Goal: Information Seeking & Learning: Learn about a topic

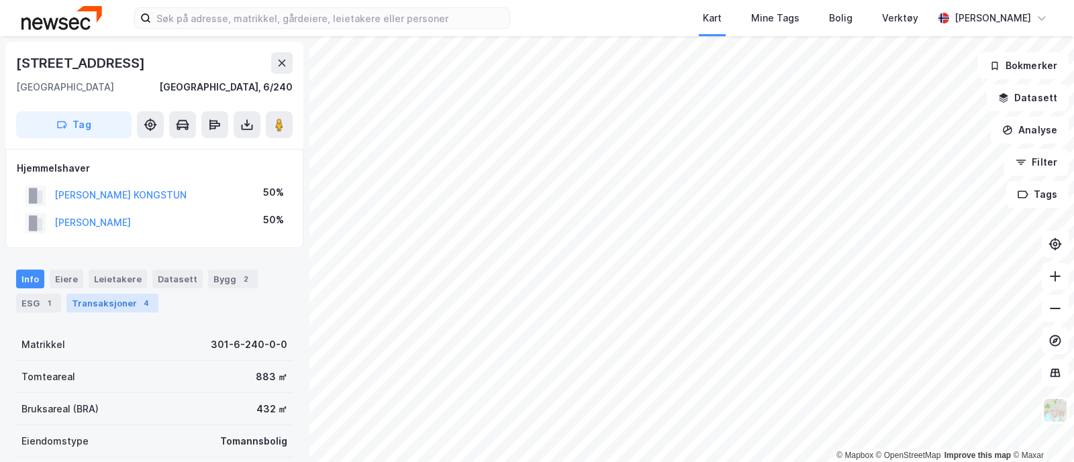
click at [140, 305] on div "4" at bounding box center [146, 303] width 13 height 13
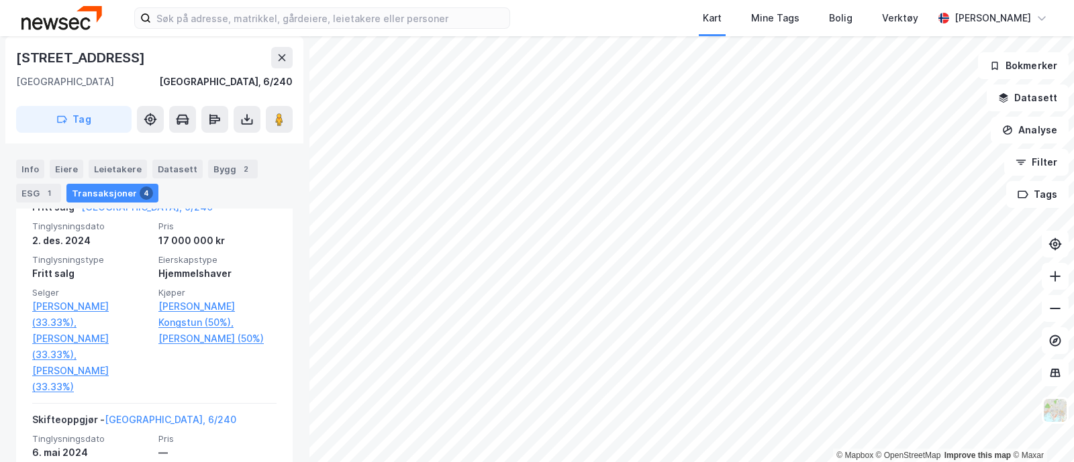
scroll to position [371, 0]
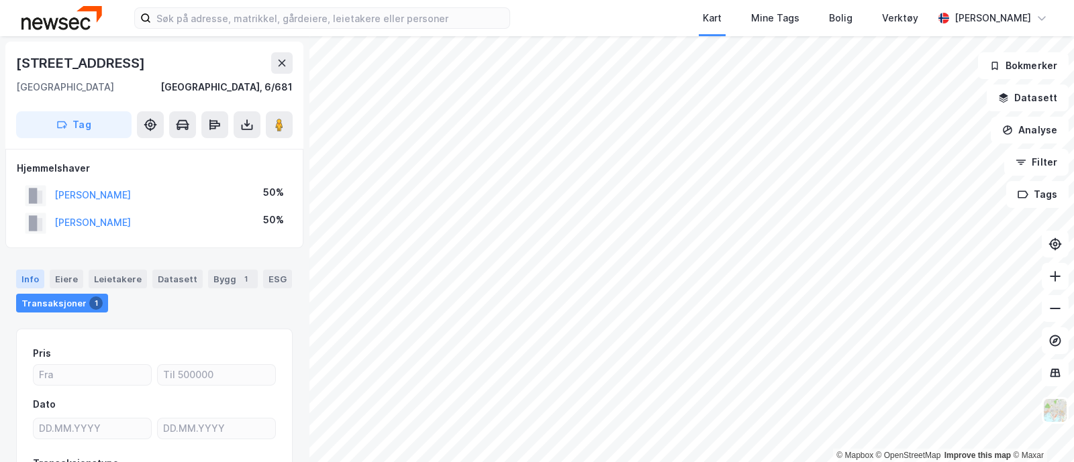
click at [35, 281] on div "Info" at bounding box center [30, 279] width 28 height 19
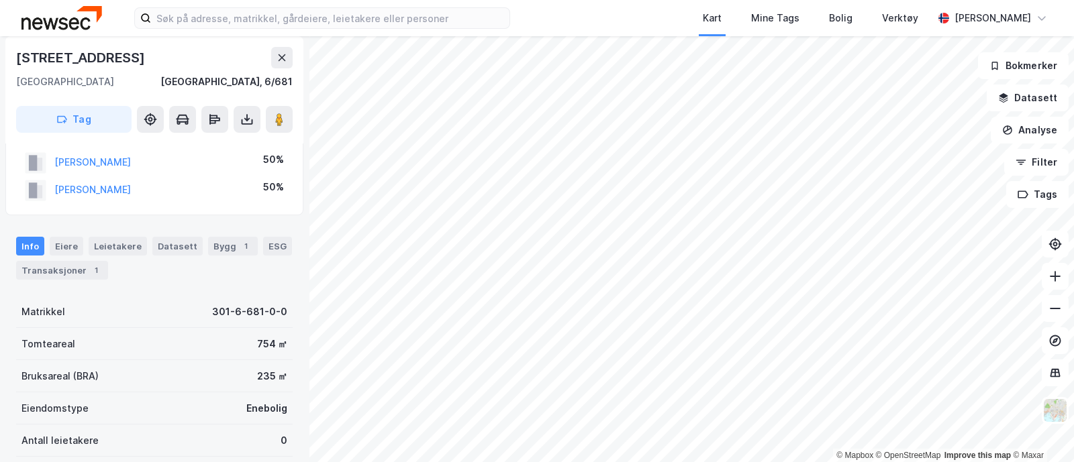
scroll to position [23, 0]
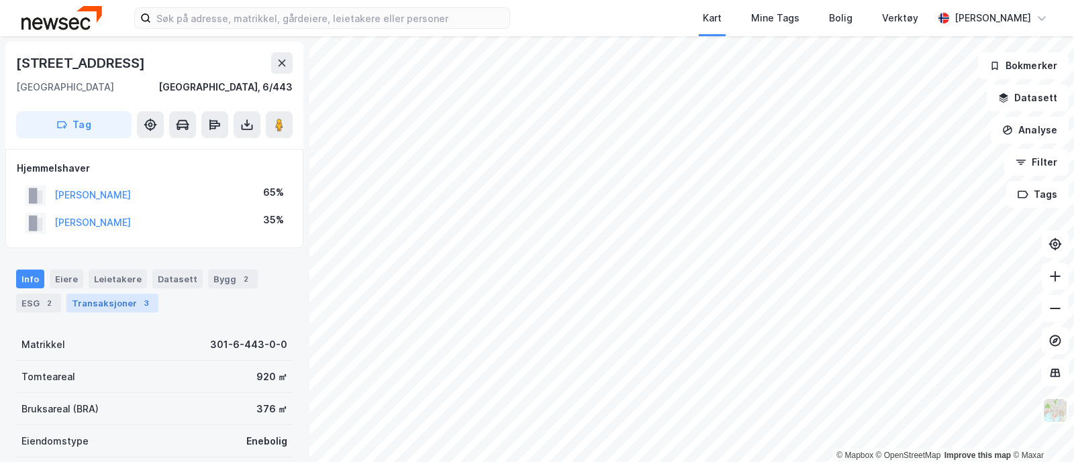
click at [106, 307] on div "Transaksjoner 3" at bounding box center [112, 303] width 92 height 19
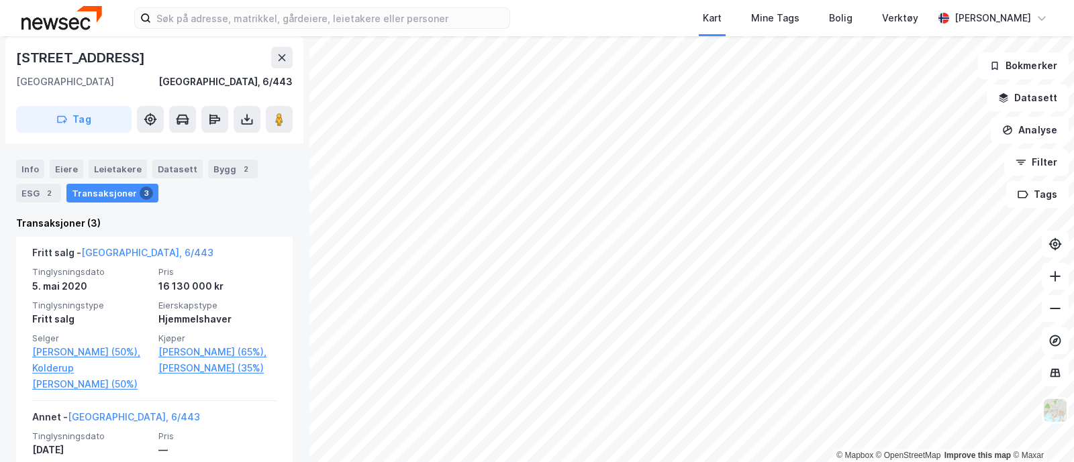
scroll to position [328, 0]
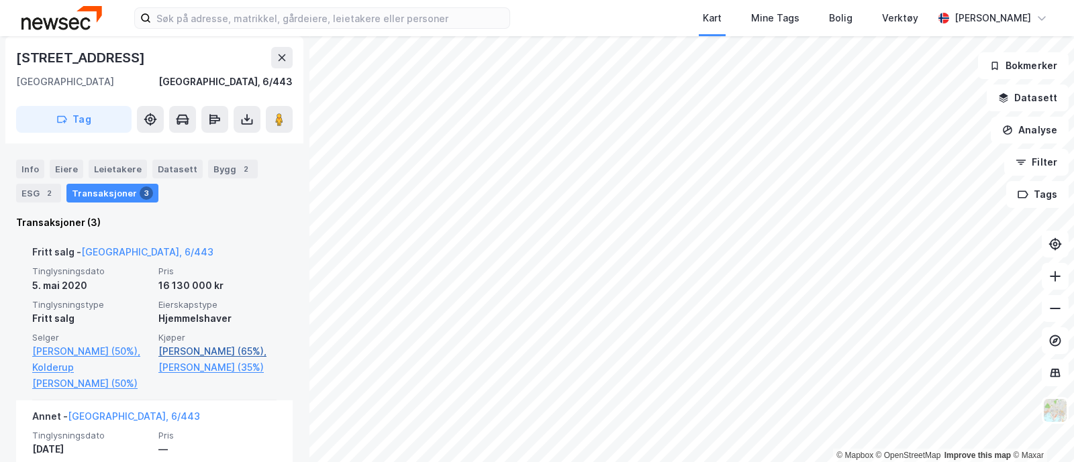
click at [222, 355] on link "[PERSON_NAME] (65%)," at bounding box center [217, 352] width 118 height 16
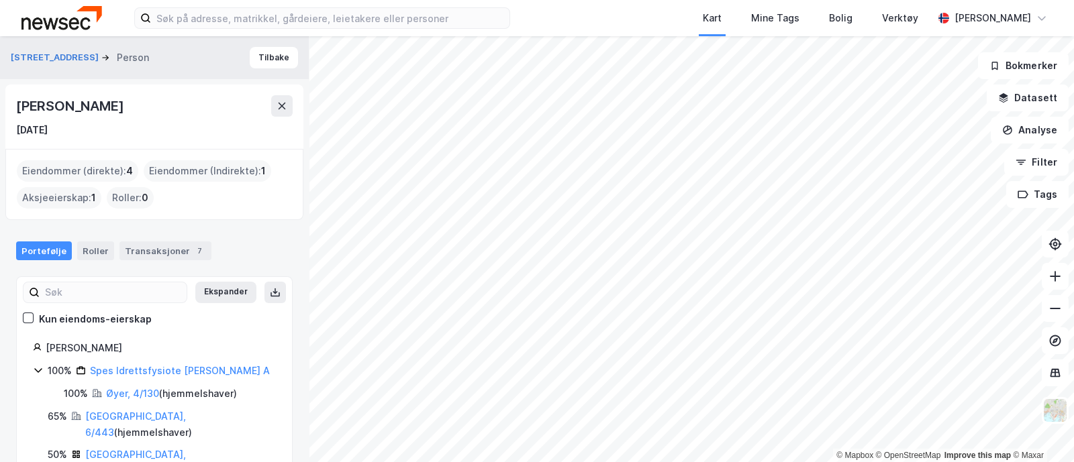
click at [126, 102] on div "[PERSON_NAME]" at bounding box center [71, 105] width 110 height 21
copy div "[PERSON_NAME]"
click at [252, 52] on button "Tilbake" at bounding box center [274, 57] width 48 height 21
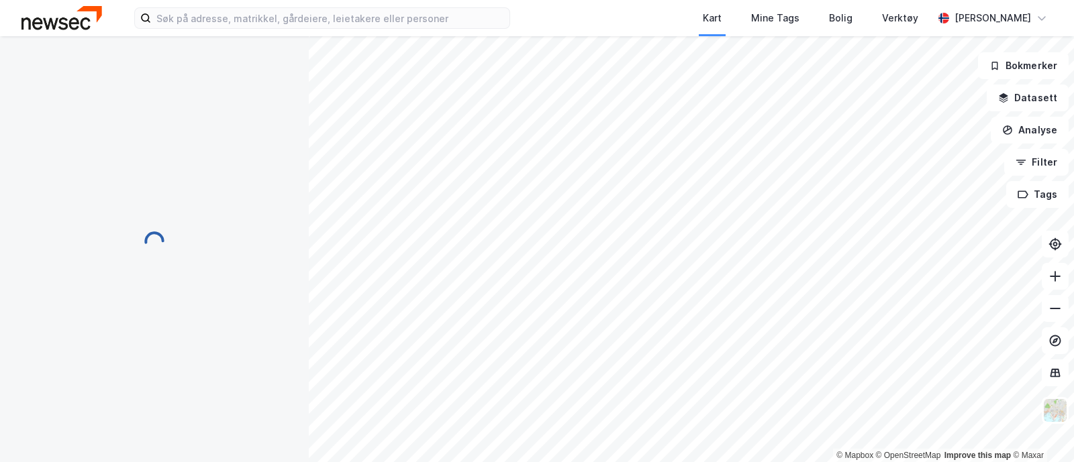
scroll to position [116, 0]
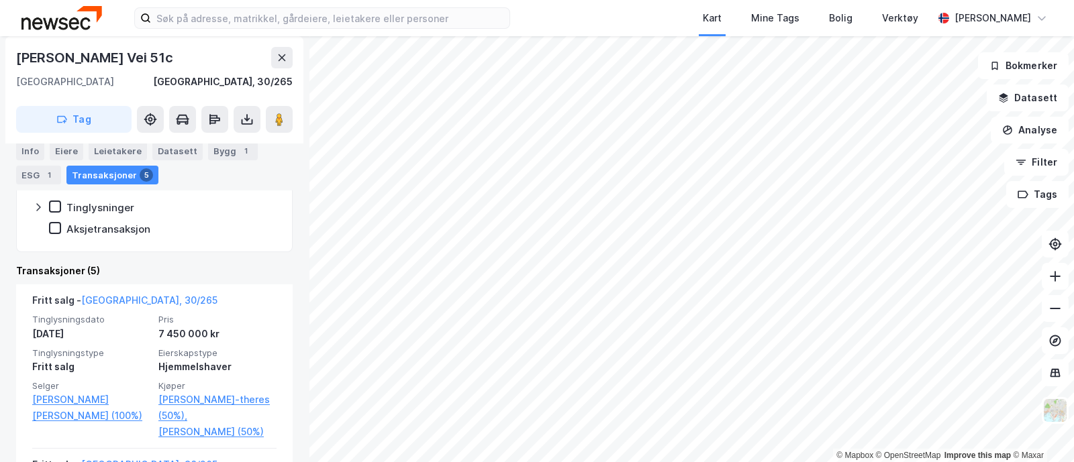
scroll to position [280, 0]
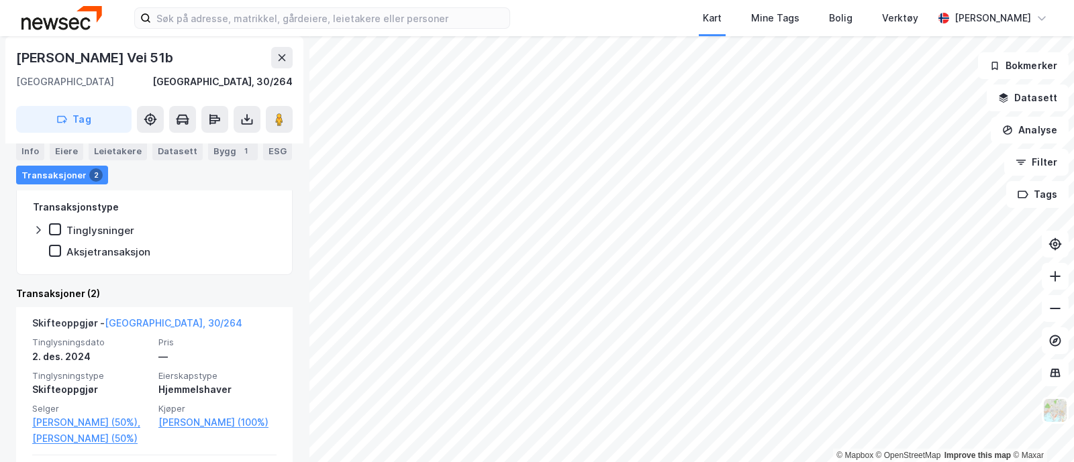
scroll to position [300, 0]
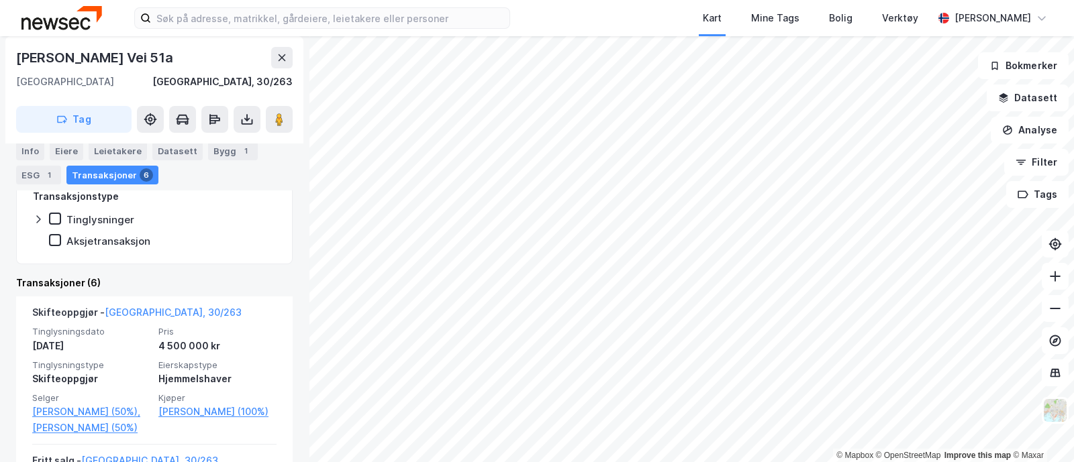
scroll to position [293, 0]
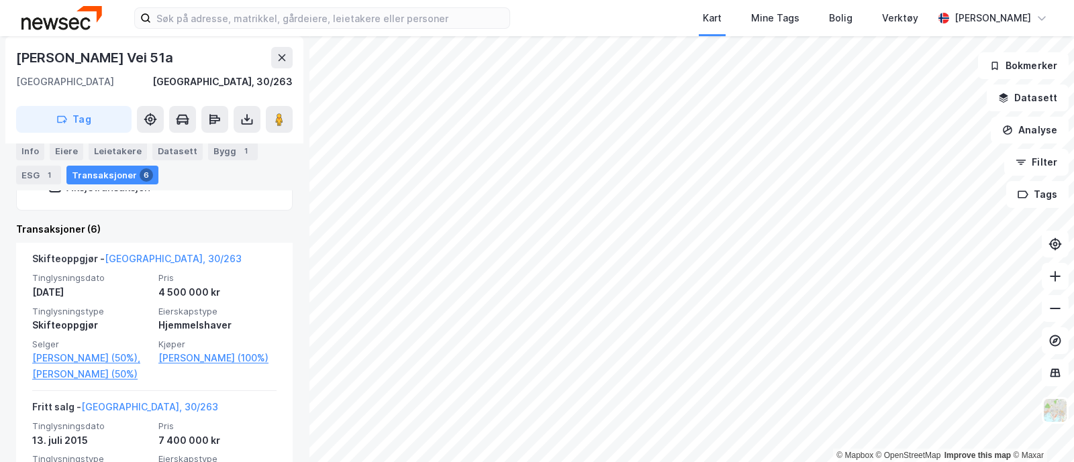
click at [62, 273] on span "Tinglysningsdato" at bounding box center [91, 278] width 118 height 11
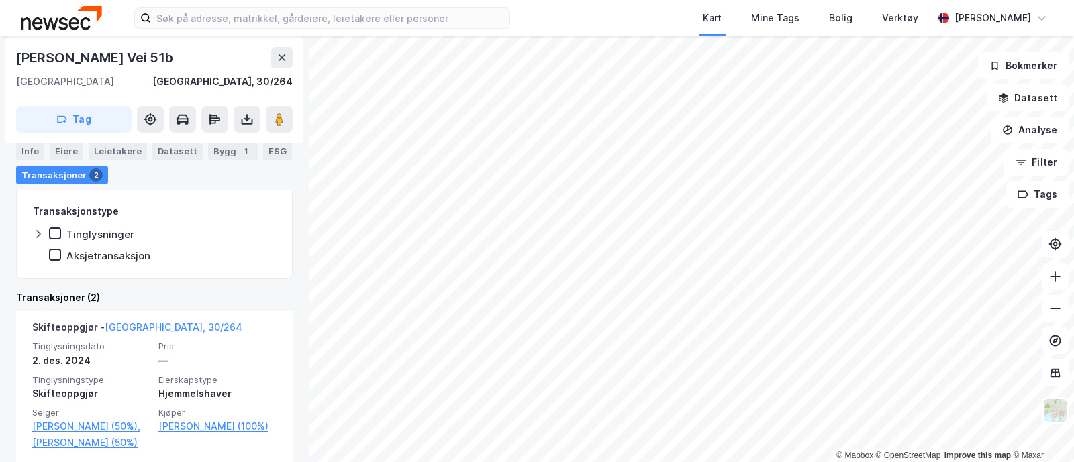
scroll to position [226, 0]
